Goal: Information Seeking & Learning: Check status

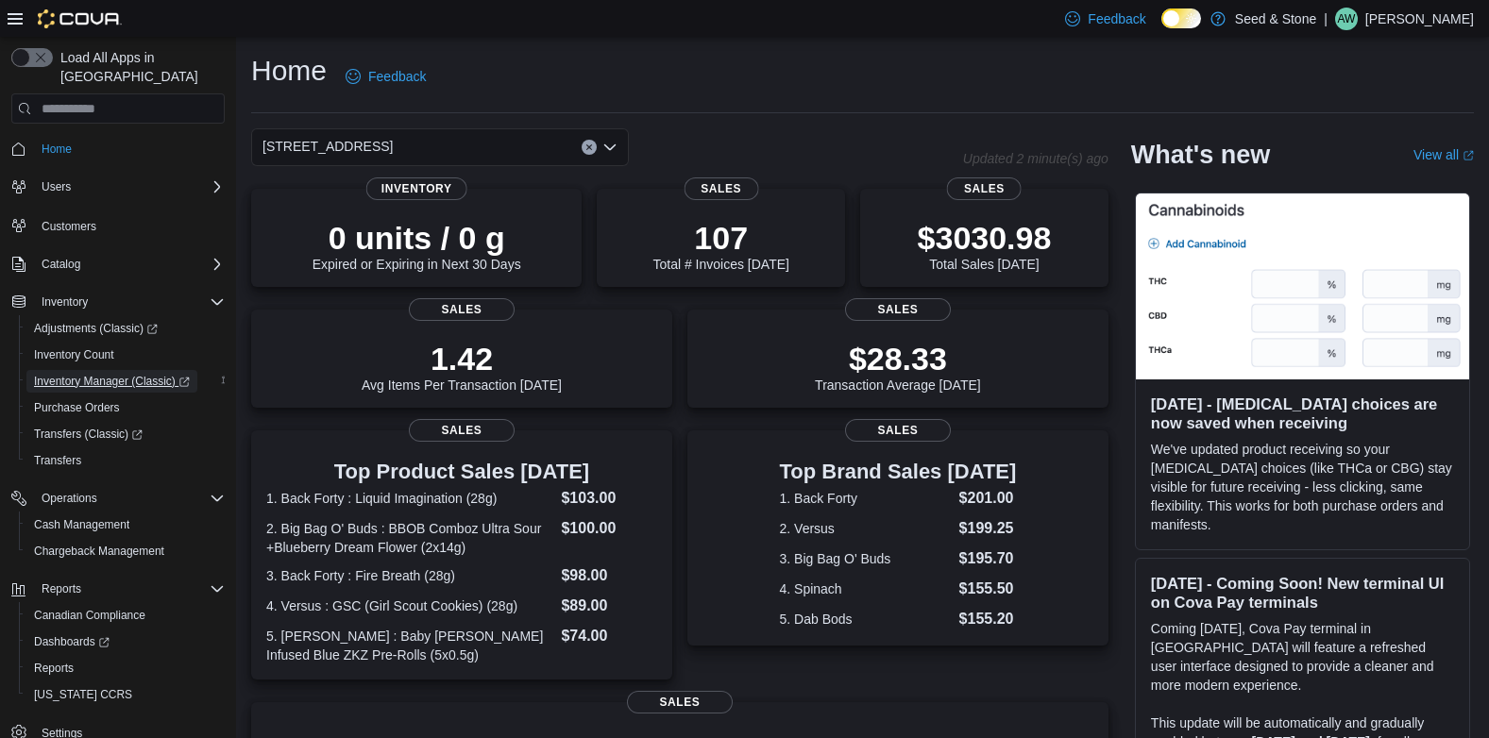
click at [78, 374] on span "Inventory Manager (Classic)" at bounding box center [112, 381] width 156 height 15
click at [64, 295] on span "Inventory" at bounding box center [65, 302] width 46 height 15
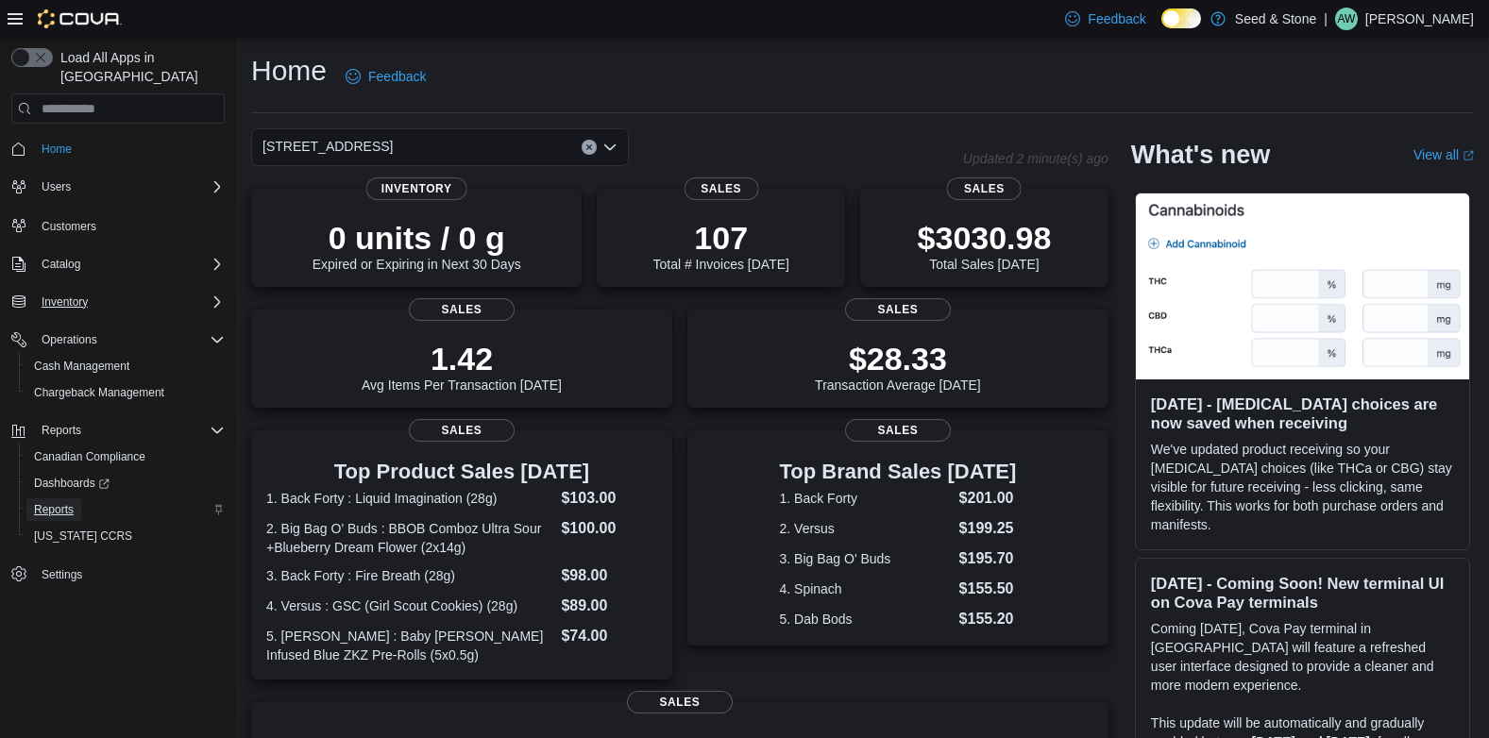
click at [53, 502] on span "Reports" at bounding box center [54, 509] width 40 height 15
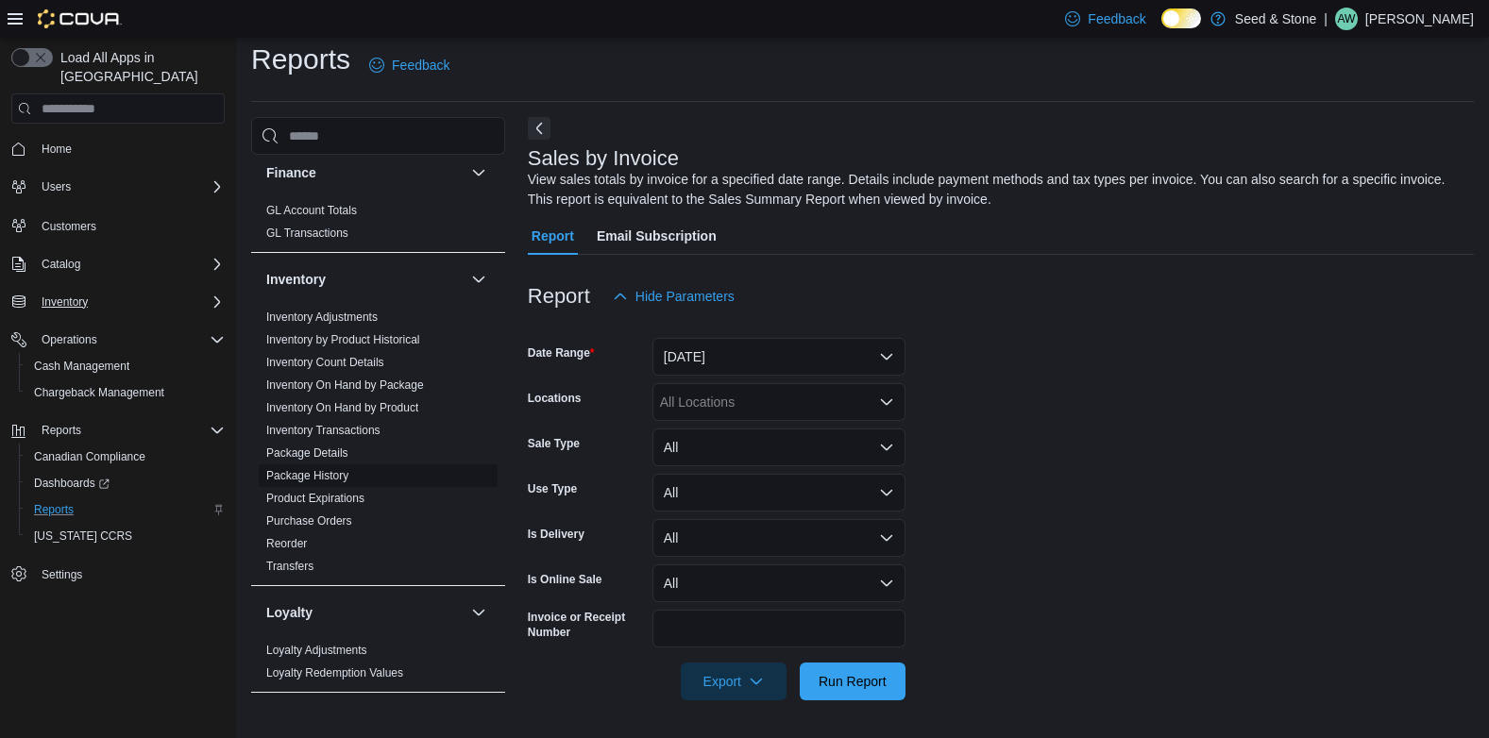
scroll to position [566, 0]
click at [355, 407] on link "Inventory On Hand by Product" at bounding box center [342, 413] width 152 height 13
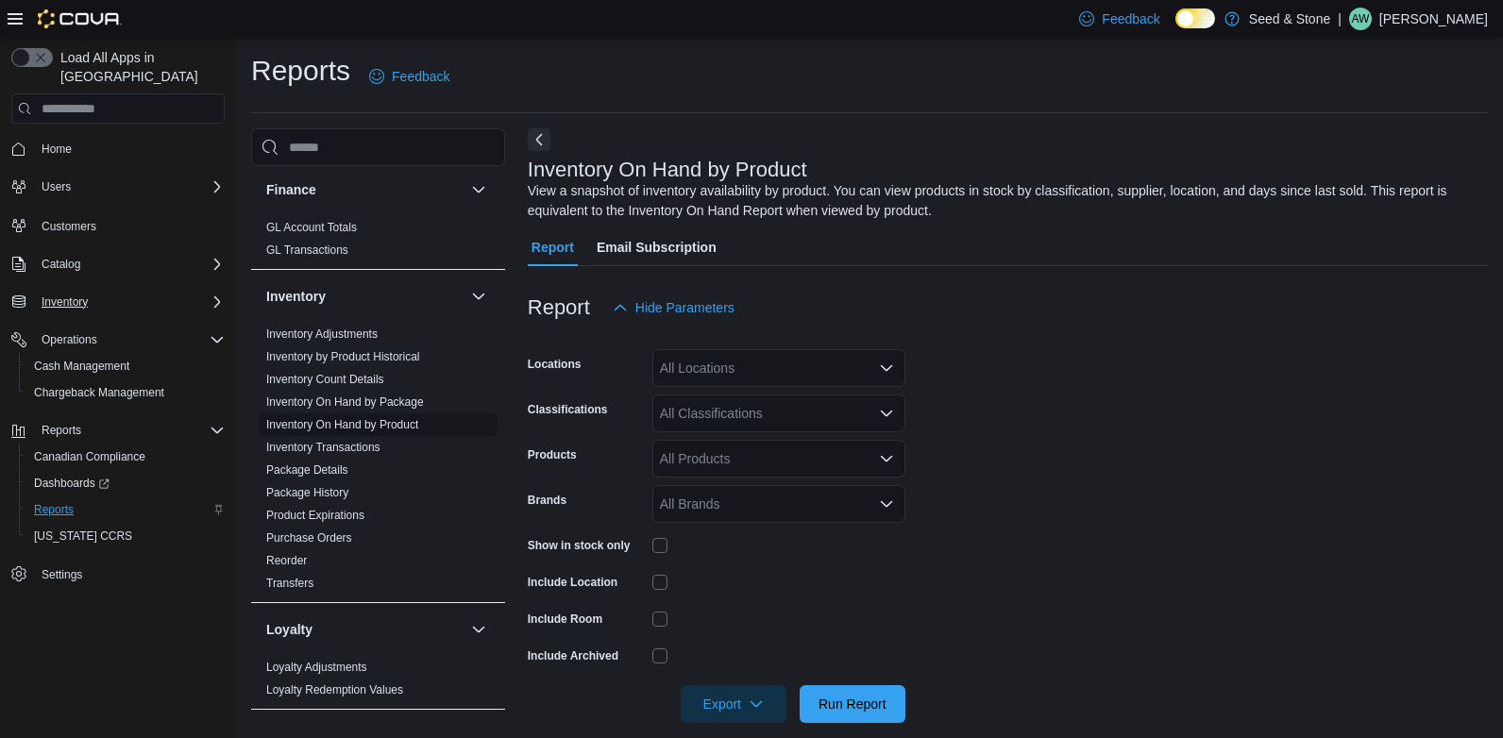
click at [331, 418] on link "Inventory On Hand by Product" at bounding box center [342, 424] width 152 height 13
click at [357, 191] on div "Finance" at bounding box center [378, 189] width 254 height 53
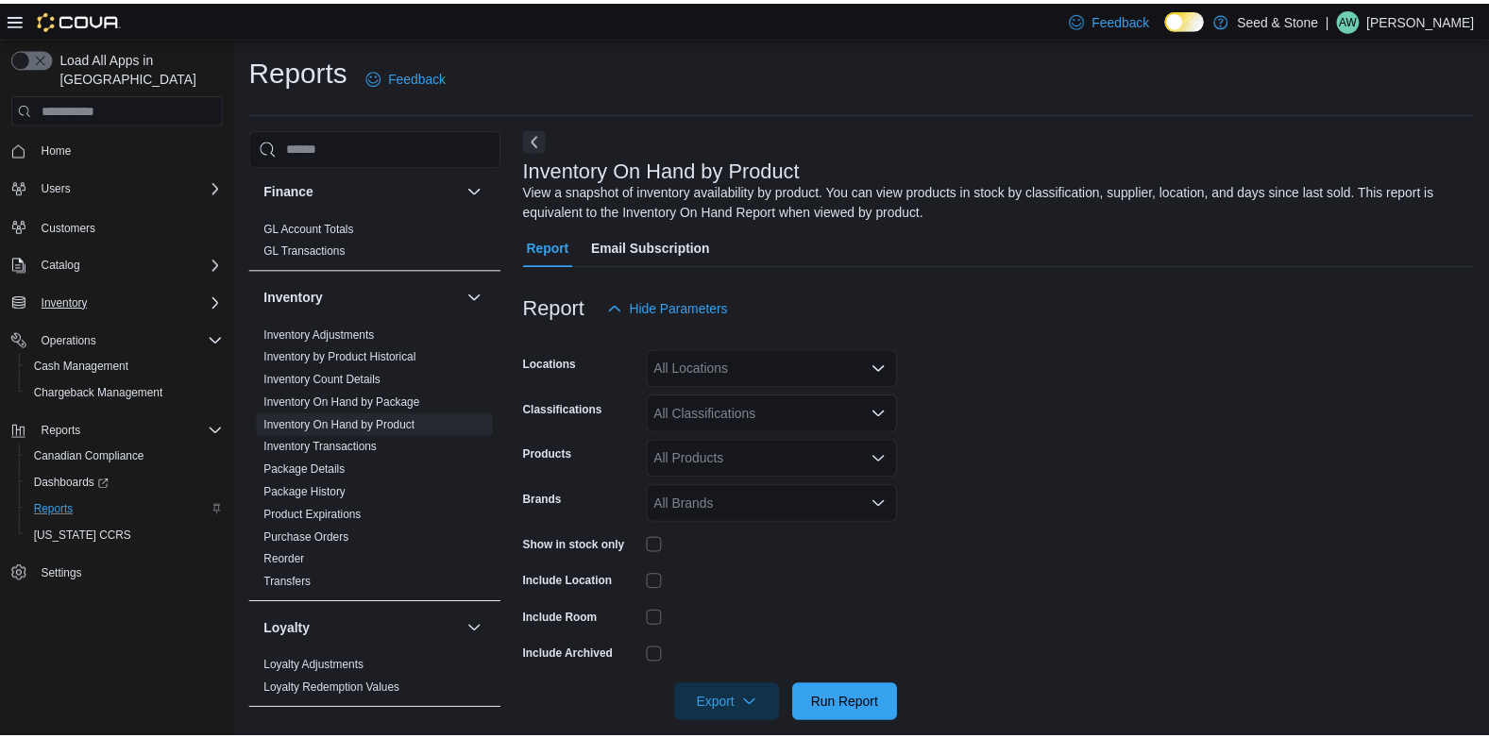
scroll to position [23, 0]
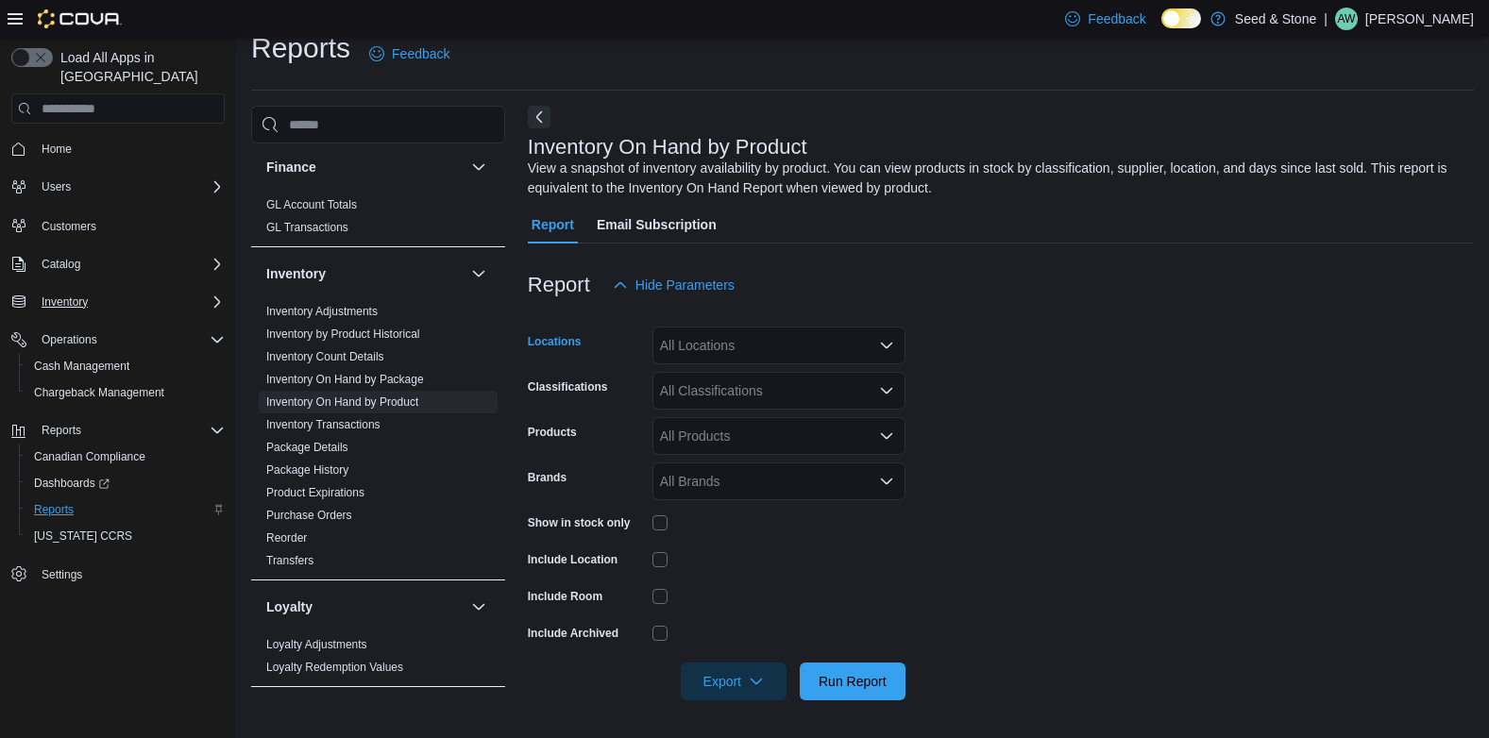
click at [751, 352] on div "All Locations" at bounding box center [778, 346] width 253 height 38
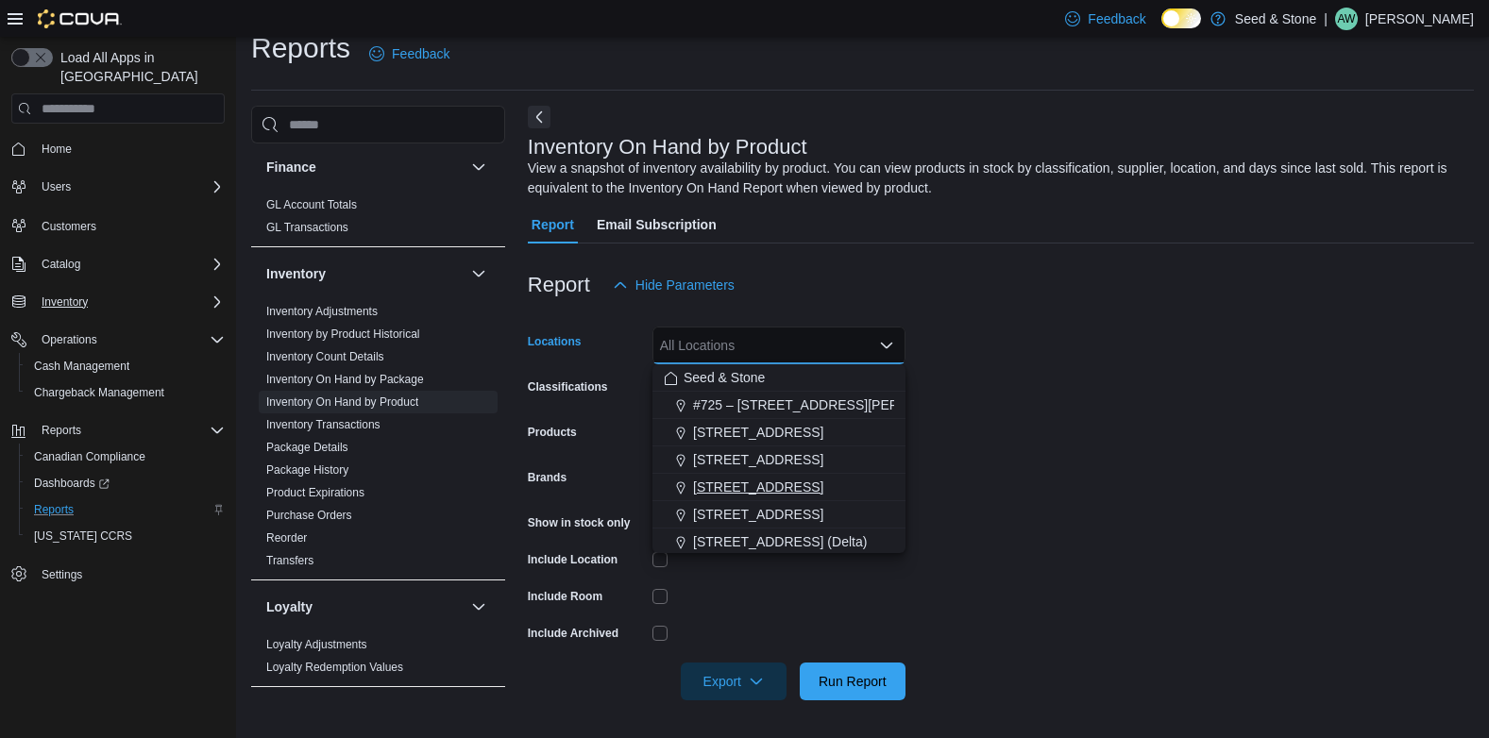
click at [737, 491] on span "[STREET_ADDRESS]" at bounding box center [758, 487] width 130 height 19
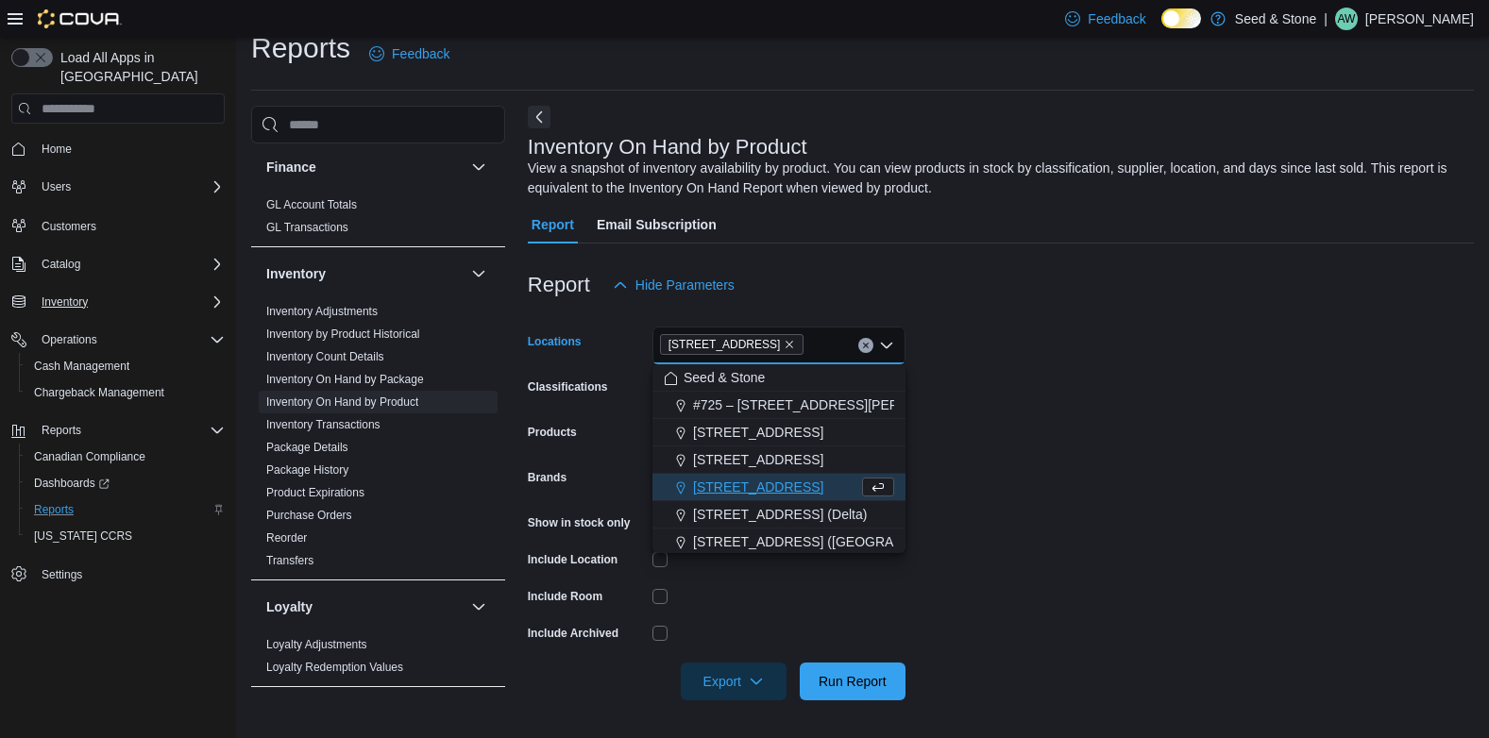
click at [951, 430] on form "Locations [STREET_ADDRESS] Combo box. Selected. [STREET_ADDRESS]). Press Backsp…" at bounding box center [1001, 502] width 946 height 396
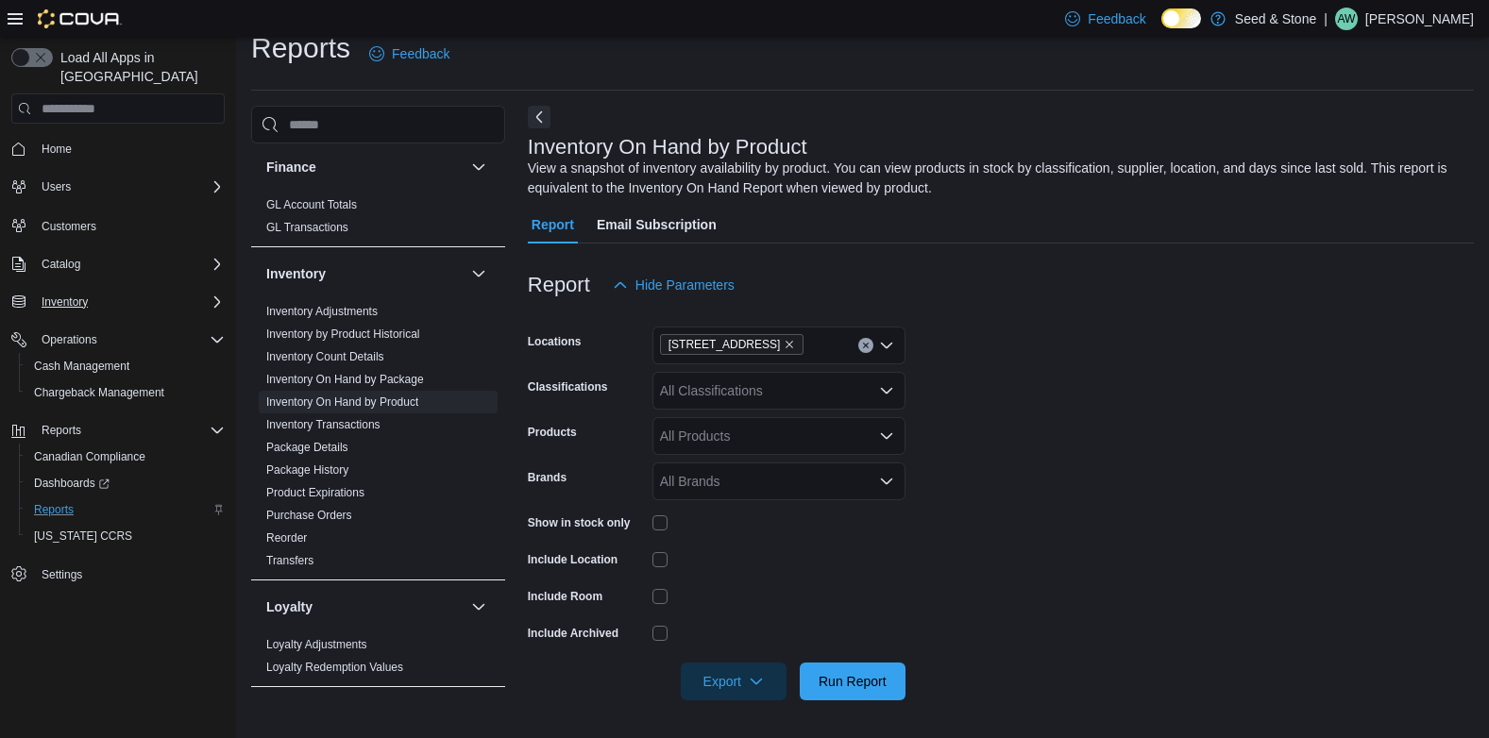
click at [695, 390] on div "All Classifications" at bounding box center [778, 391] width 253 height 38
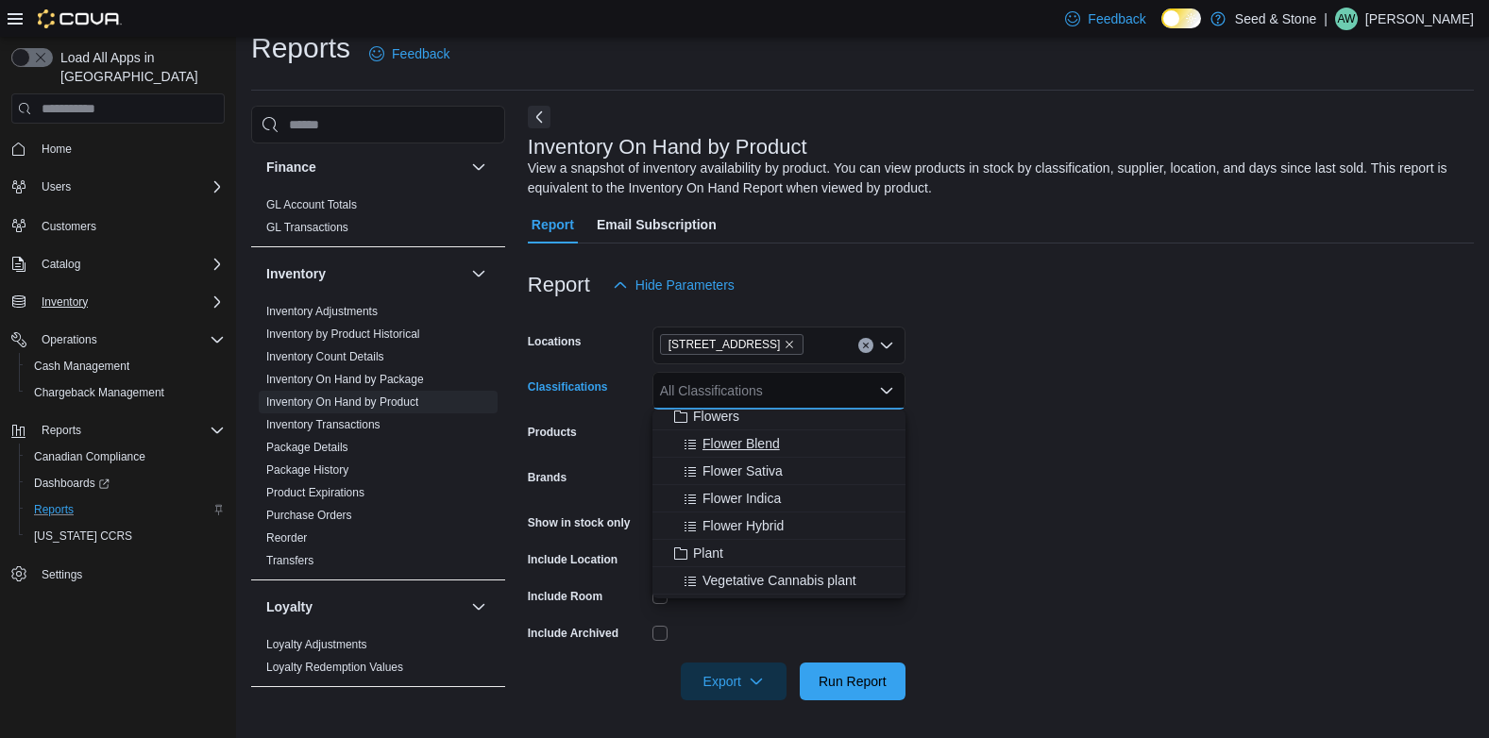
scroll to position [333, 0]
click at [720, 466] on span "Flower Indica" at bounding box center [741, 473] width 78 height 19
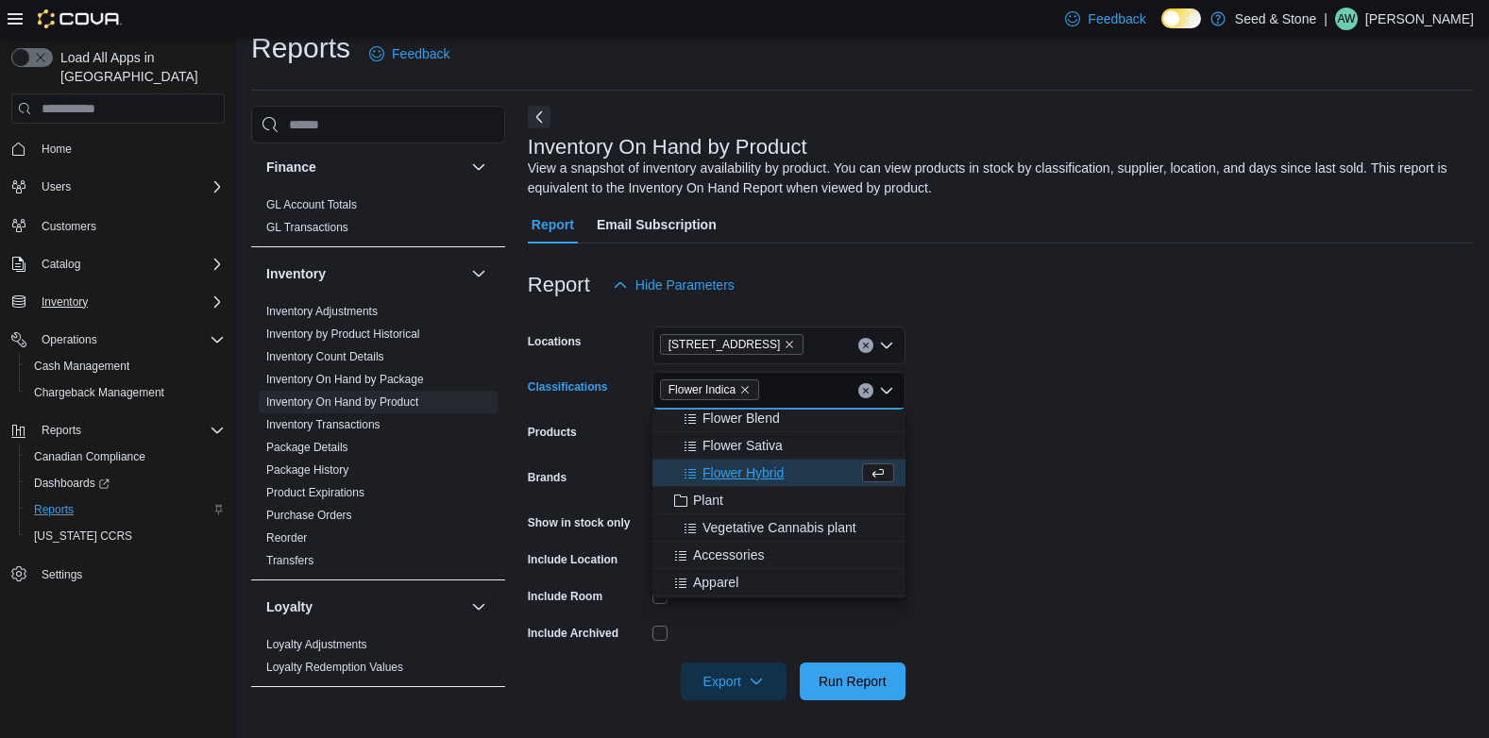
click at [1029, 402] on form "Locations [STREET_ADDRESS] Classifications Flower Indica Combo box. Selected. F…" at bounding box center [1001, 502] width 946 height 396
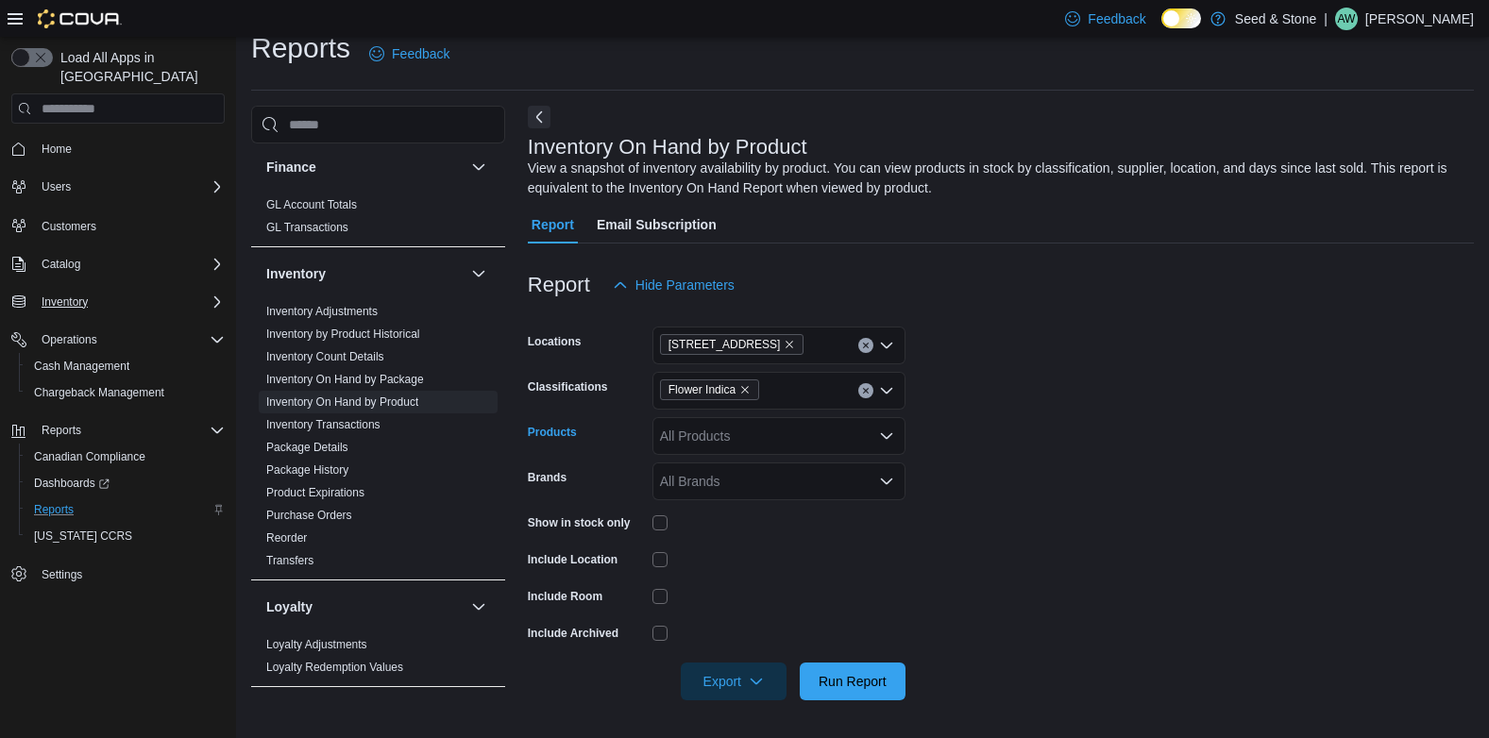
click at [882, 430] on icon "Open list of options" at bounding box center [886, 436] width 15 height 15
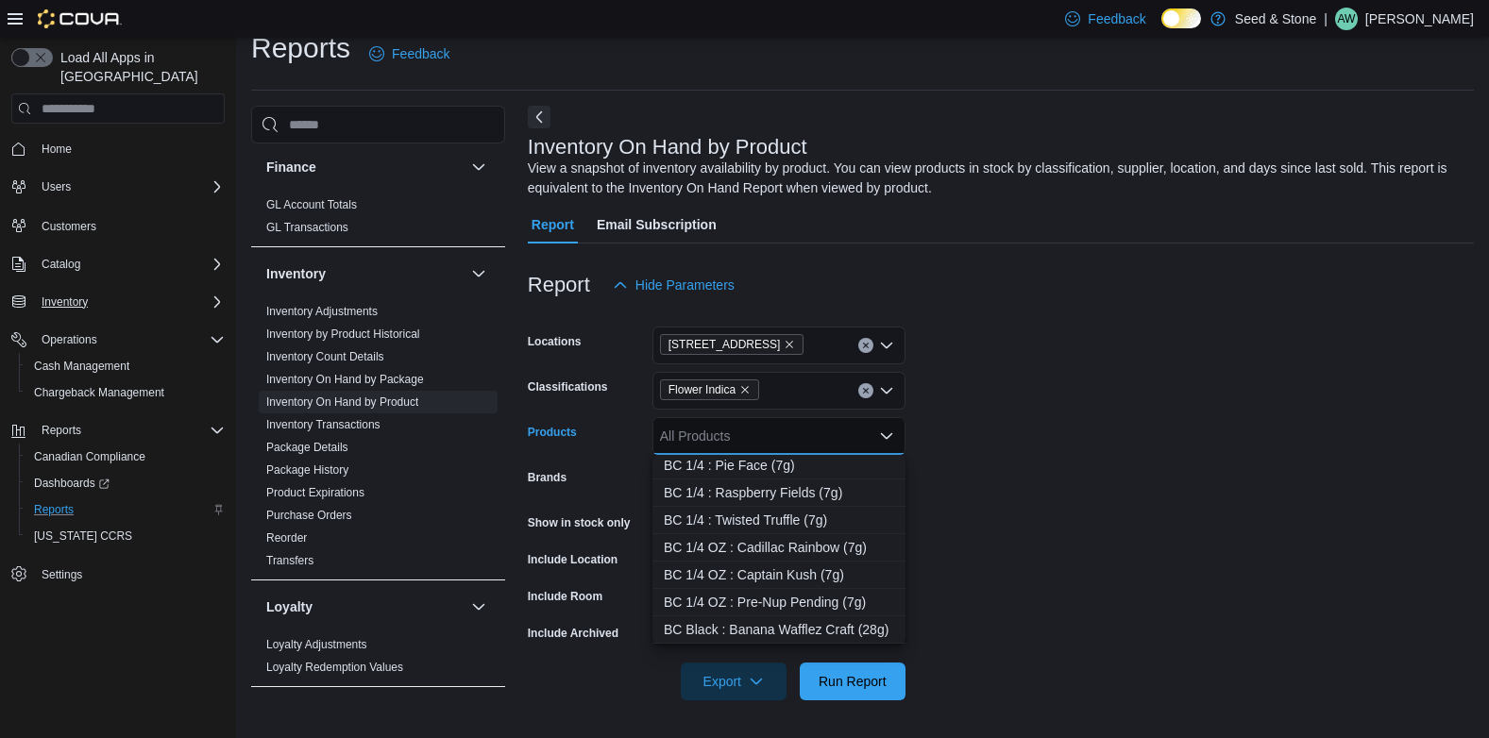
click at [1116, 512] on form "Locations [STREET_ADDRESS] (Coquitlam) Classifications Flower Indica Products A…" at bounding box center [1001, 502] width 946 height 396
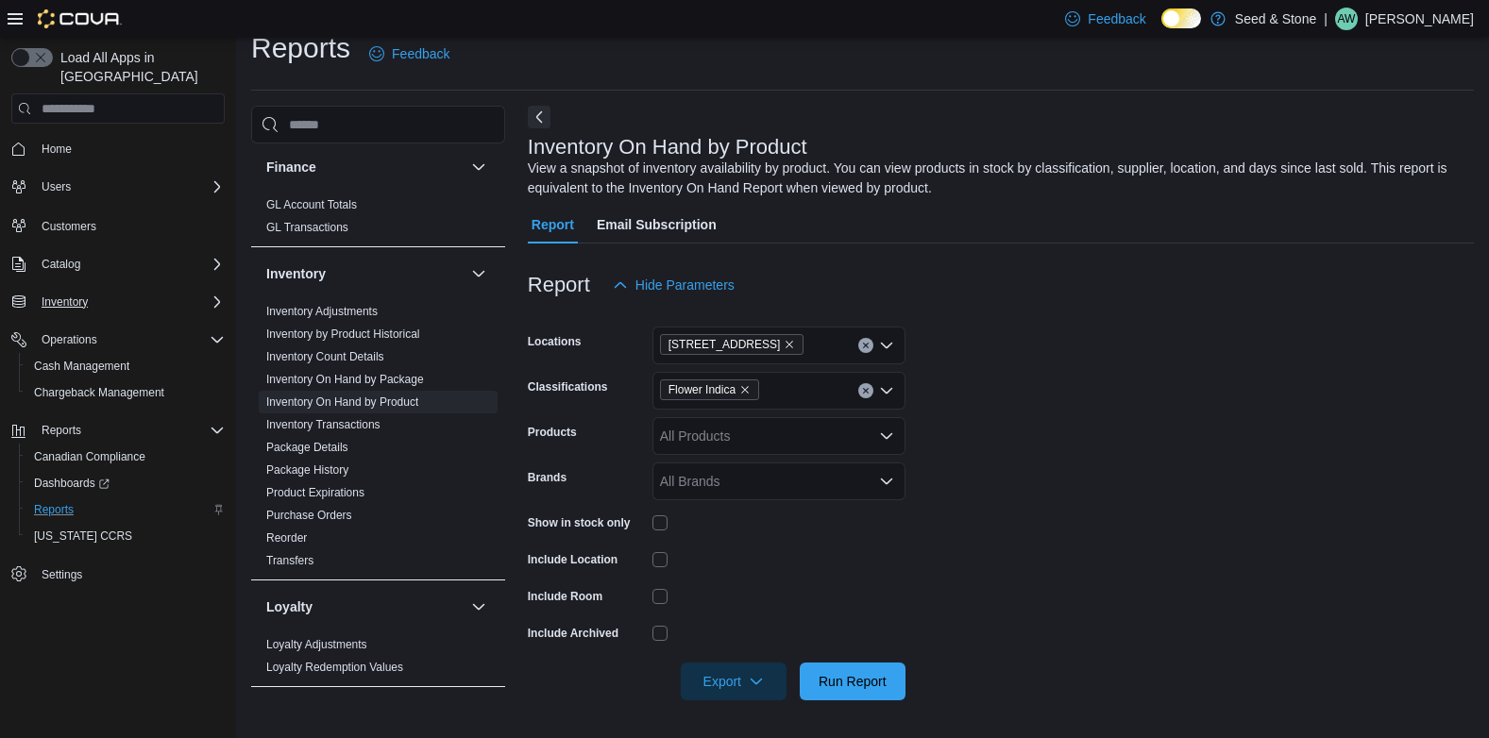
click at [900, 480] on div "All Brands" at bounding box center [778, 482] width 253 height 38
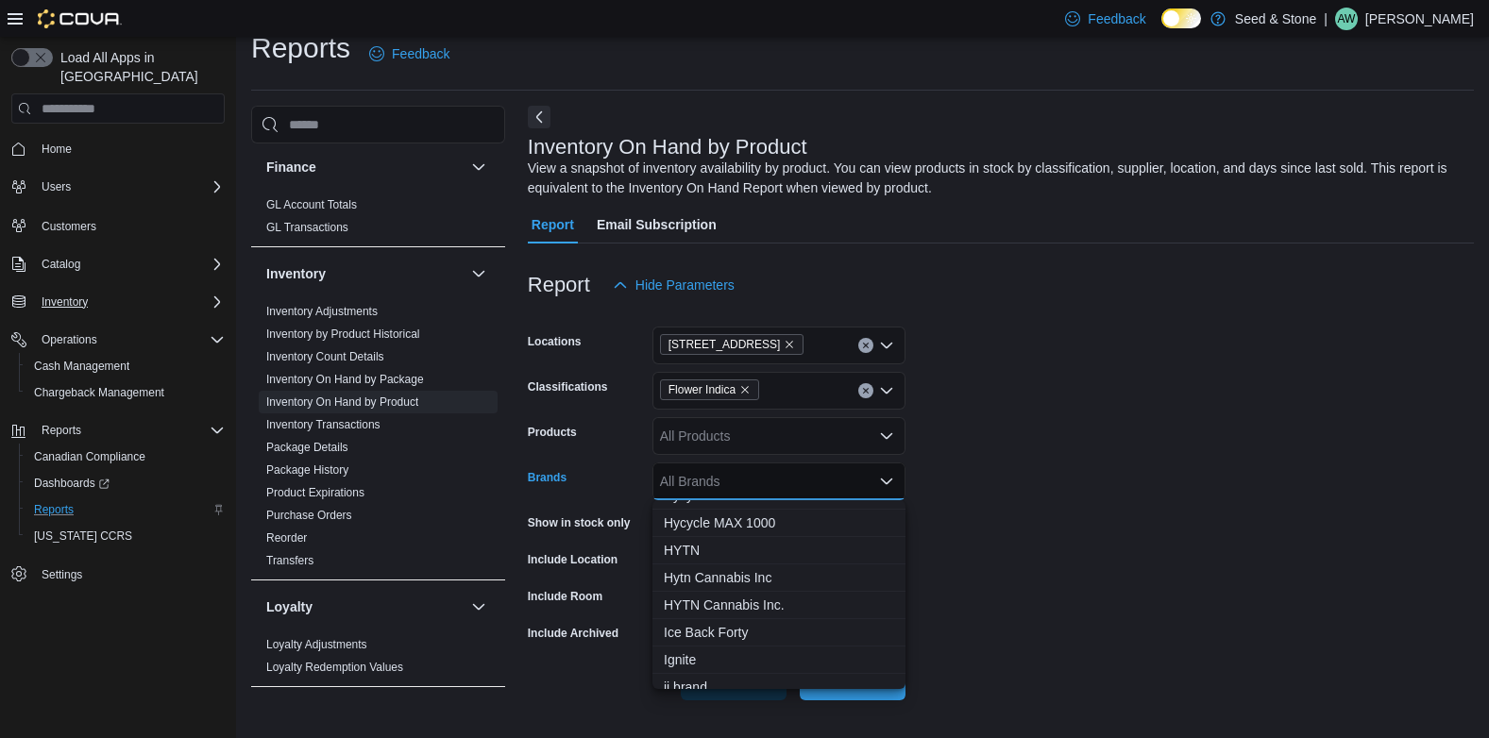
scroll to position [13846, 0]
click at [717, 632] on span "HYTN Cannabis Inc." at bounding box center [779, 629] width 230 height 19
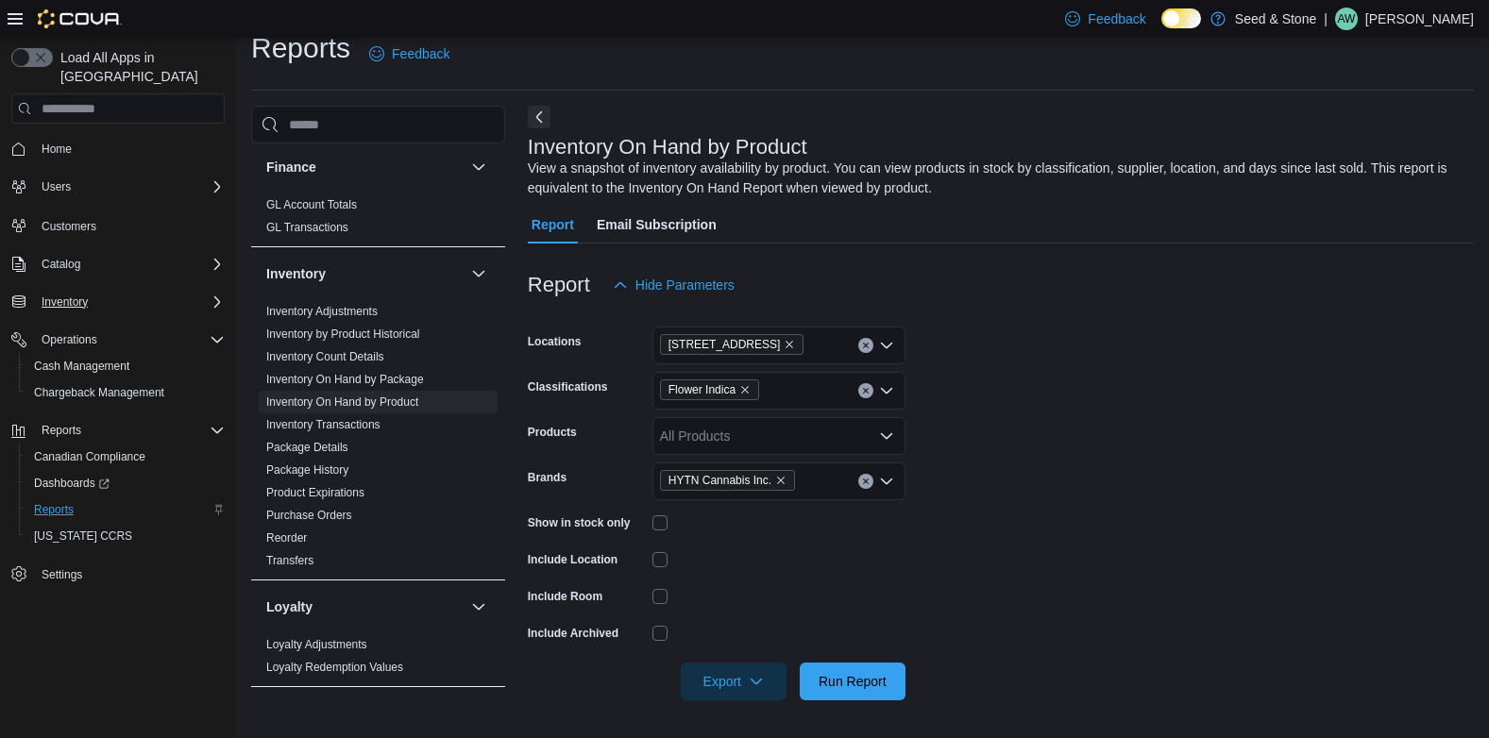
click at [1135, 453] on form "Locations [STREET_ADDRESS] Classifications Flower Indica Products All Products …" at bounding box center [1001, 502] width 946 height 396
